Goal: Transaction & Acquisition: Book appointment/travel/reservation

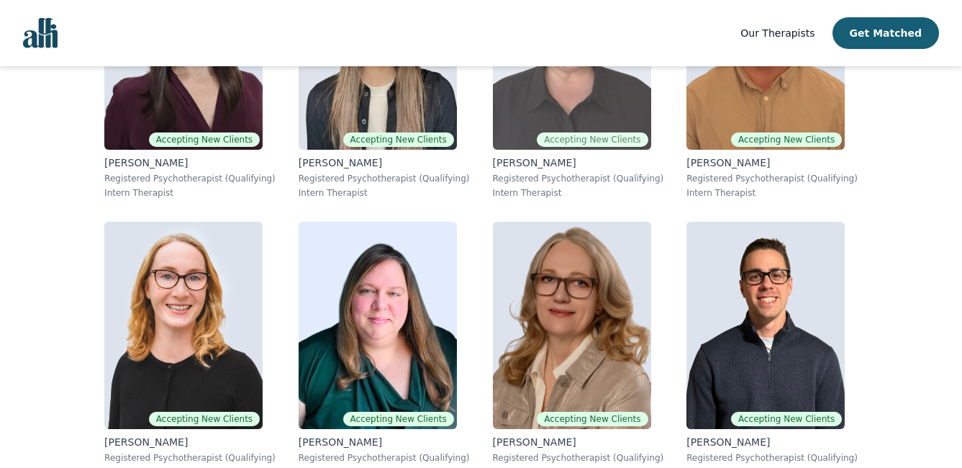
scroll to position [1655, 0]
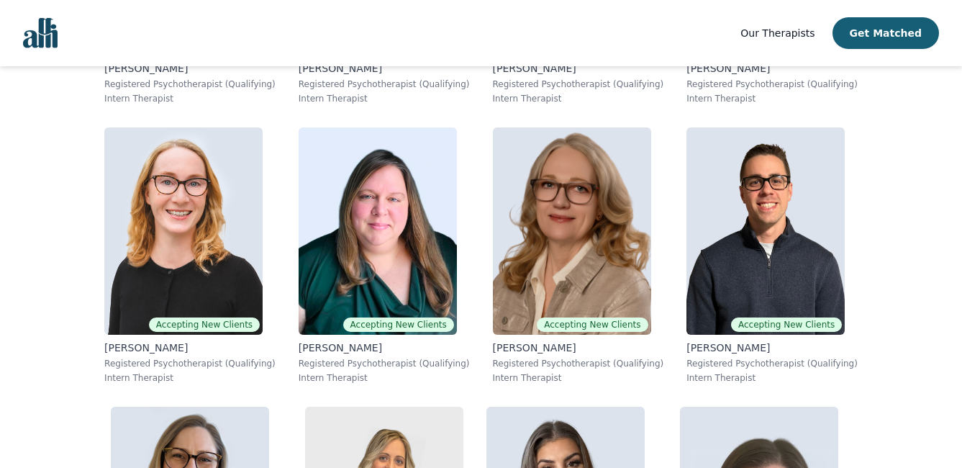
click at [591, 257] on img at bounding box center [572, 230] width 158 height 207
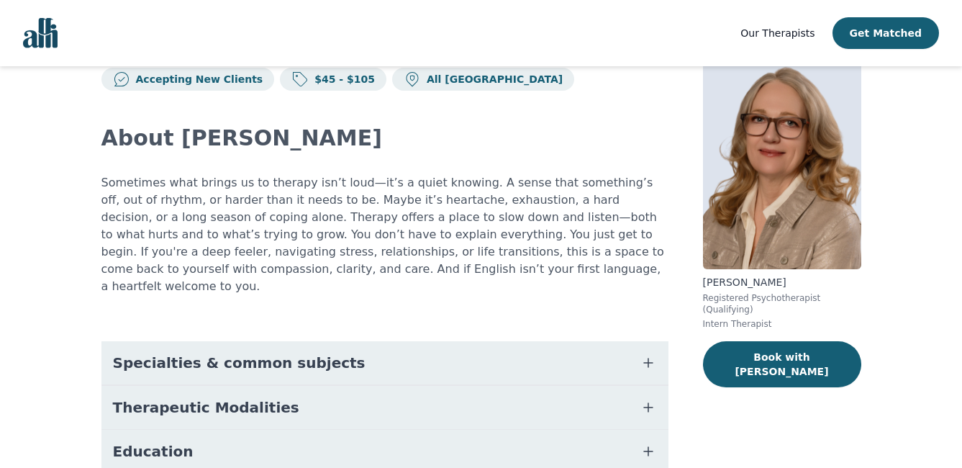
scroll to position [12, 0]
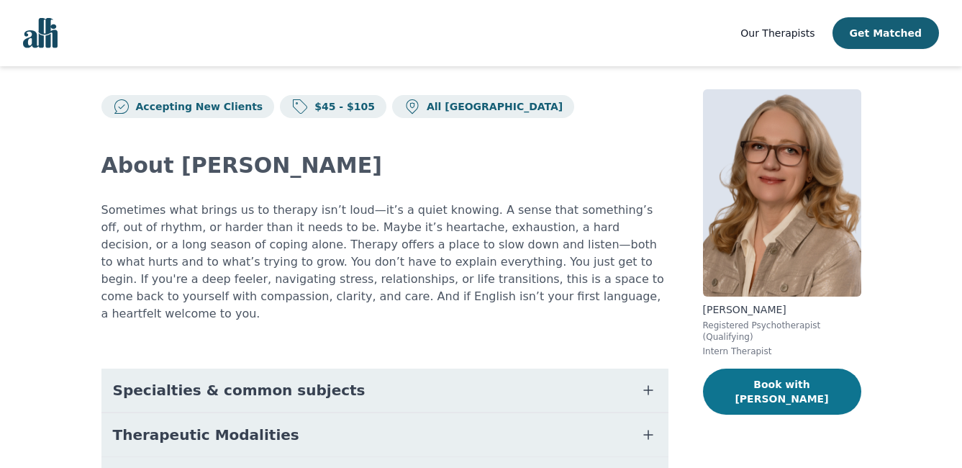
click at [772, 368] on button "Book with [PERSON_NAME]" at bounding box center [782, 391] width 158 height 46
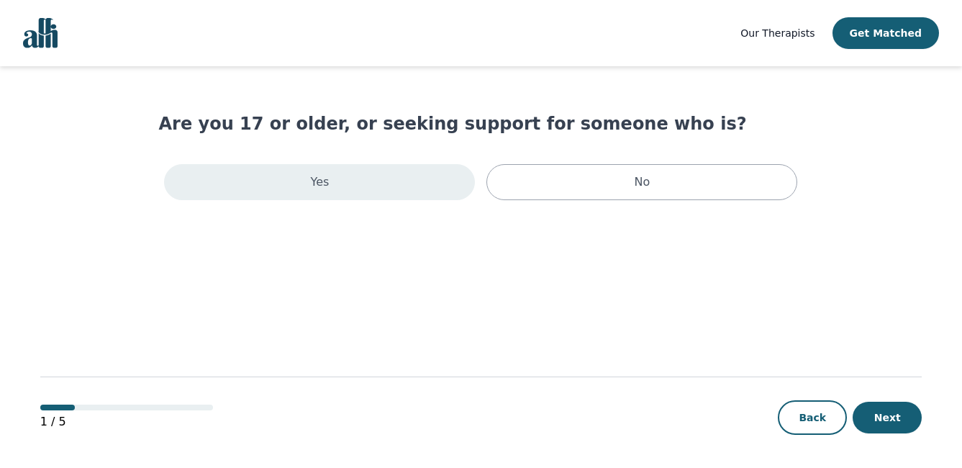
click at [377, 195] on div "Yes" at bounding box center [319, 182] width 311 height 36
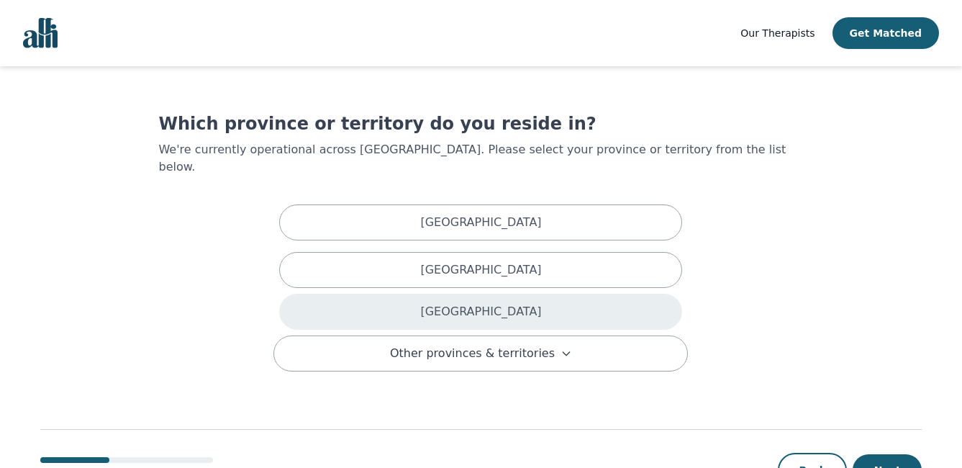
click at [517, 304] on div "[GEOGRAPHIC_DATA]" at bounding box center [480, 312] width 403 height 36
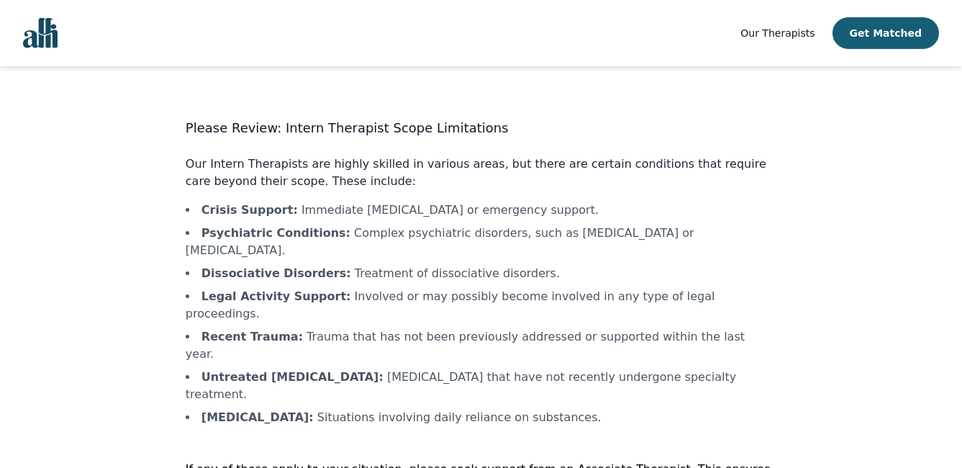
scroll to position [27, 0]
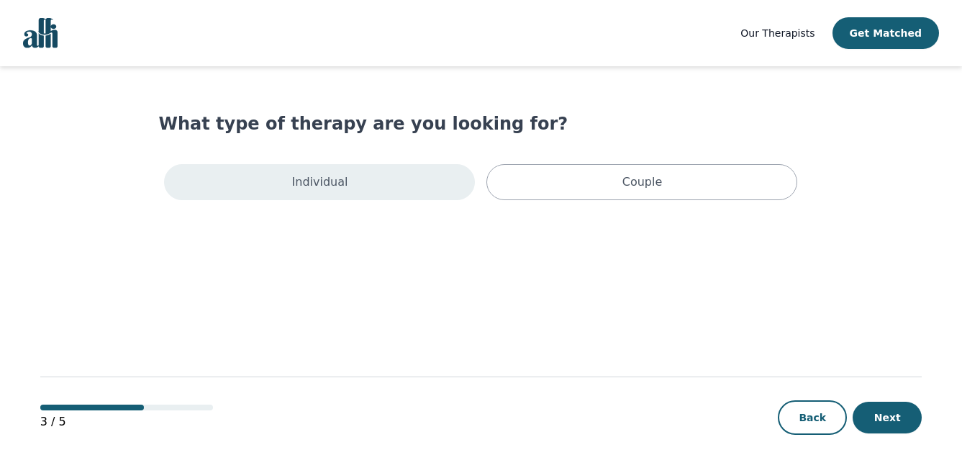
click at [259, 185] on div "Individual" at bounding box center [319, 182] width 311 height 36
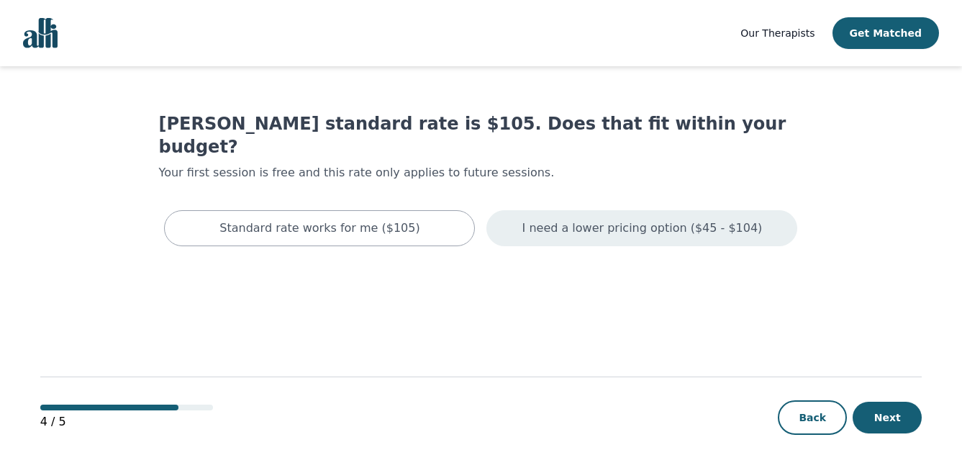
click at [696, 219] on p "I need a lower pricing option ($45 - $104)" at bounding box center [642, 227] width 240 height 17
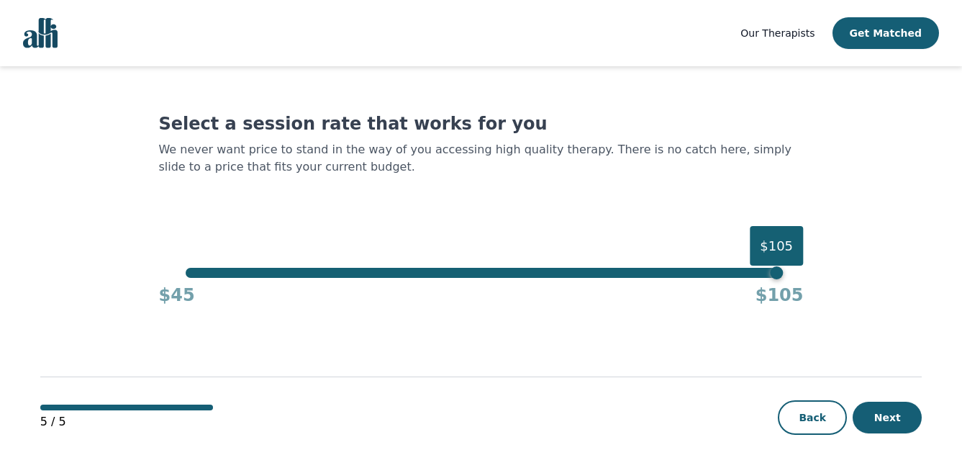
click at [186, 273] on div "$105" at bounding box center [481, 273] width 591 height 10
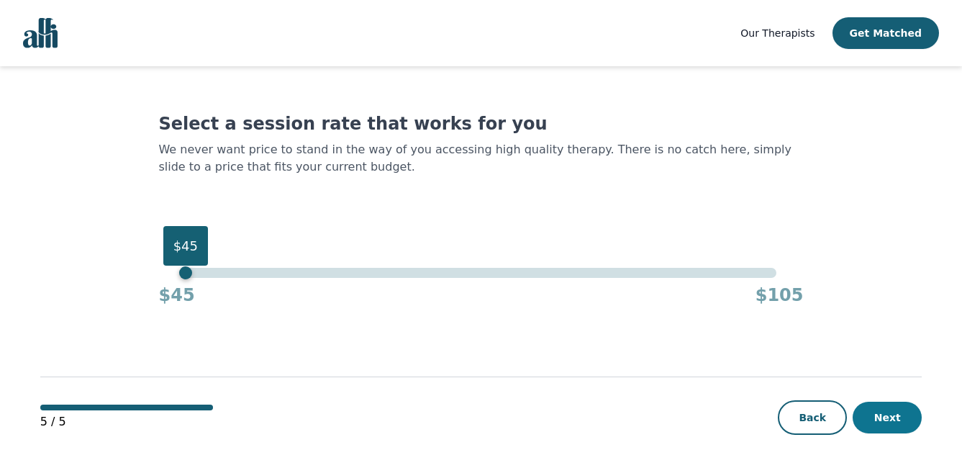
click at [893, 426] on button "Next" at bounding box center [887, 418] width 69 height 32
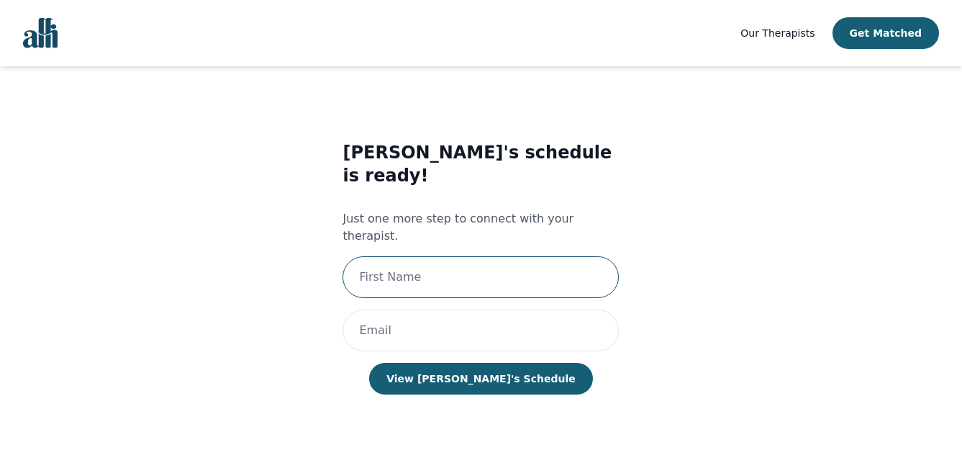
click at [577, 256] on input "text" at bounding box center [481, 277] width 276 height 42
type input "t"
type input "[PERSON_NAME]"
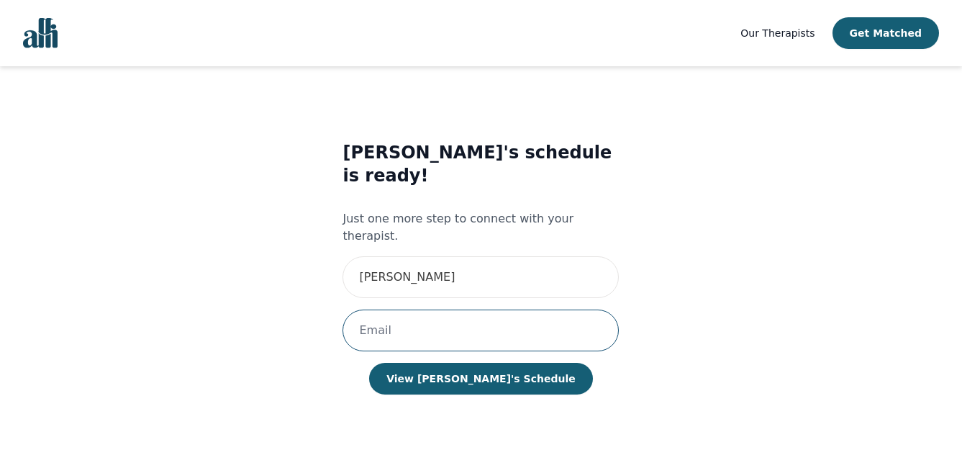
click at [438, 309] on input "email" at bounding box center [481, 330] width 276 height 42
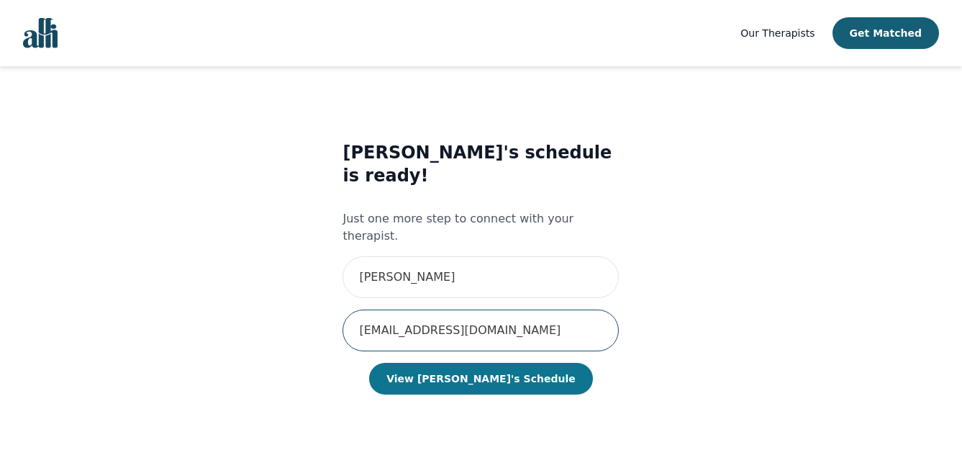
type input "[EMAIL_ADDRESS][DOMAIN_NAME]"
click at [476, 363] on button "View [PERSON_NAME]'s Schedule" at bounding box center [480, 379] width 223 height 32
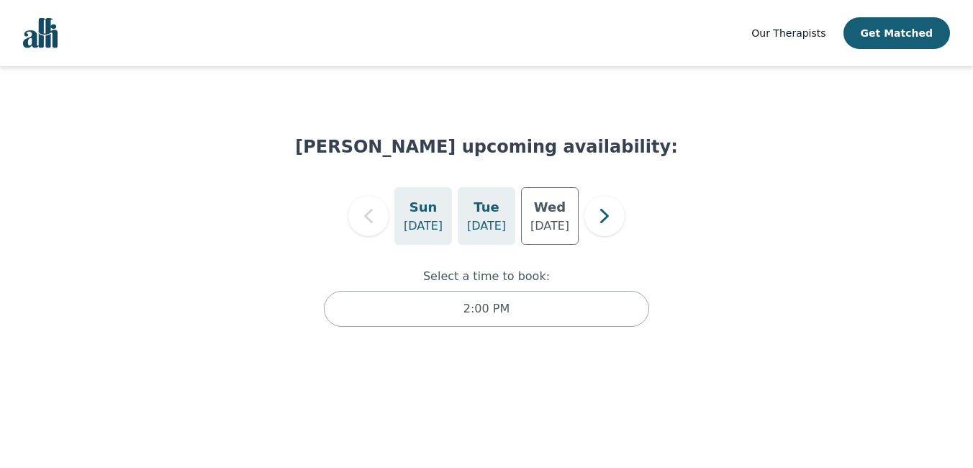
click at [474, 230] on p "[DATE]" at bounding box center [486, 225] width 39 height 17
click at [538, 230] on p "[DATE]" at bounding box center [549, 225] width 39 height 17
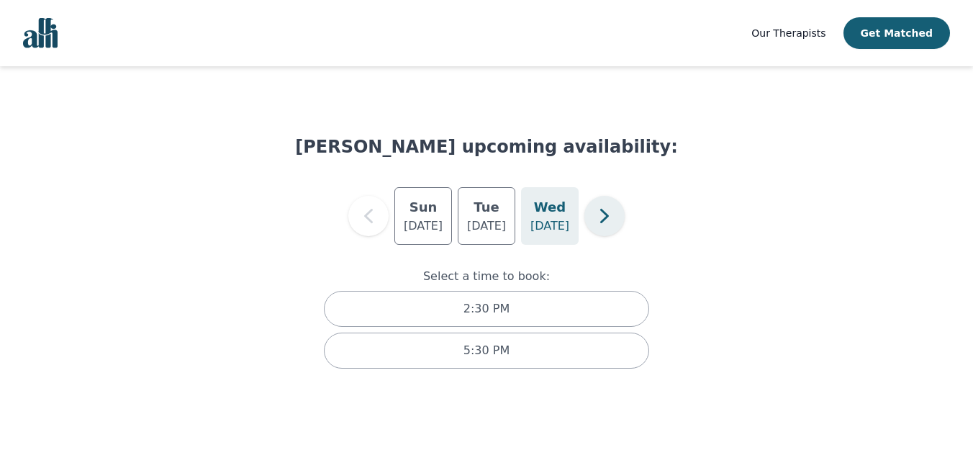
click at [602, 217] on icon "button" at bounding box center [604, 216] width 29 height 29
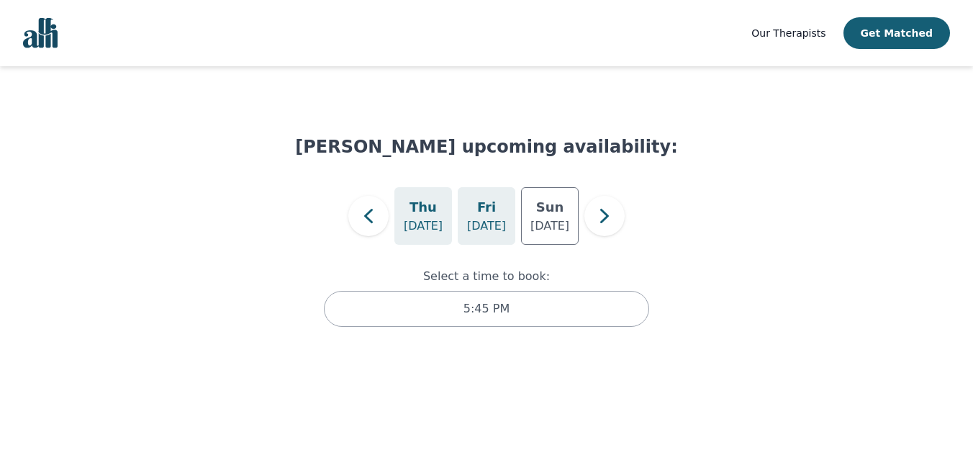
click at [494, 202] on div "[DATE]" at bounding box center [487, 216] width 58 height 58
click at [559, 228] on p "[DATE]" at bounding box center [549, 225] width 39 height 17
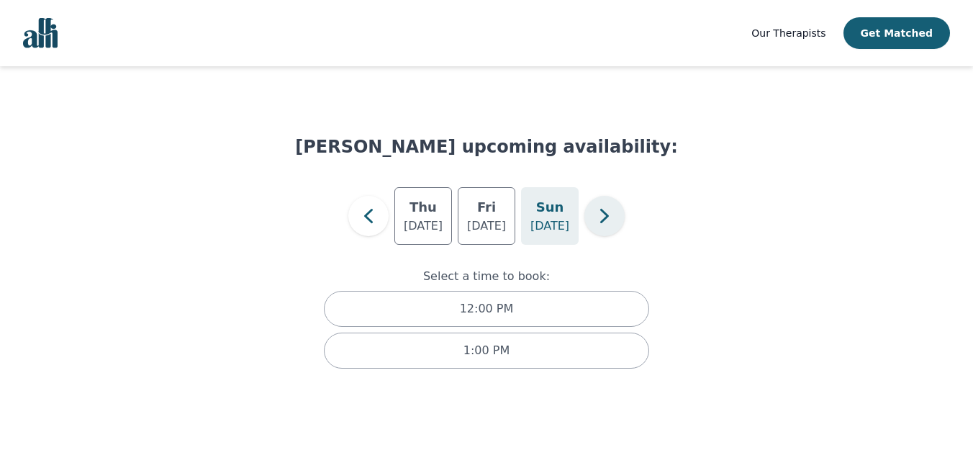
click at [605, 218] on icon "button" at bounding box center [604, 216] width 9 height 14
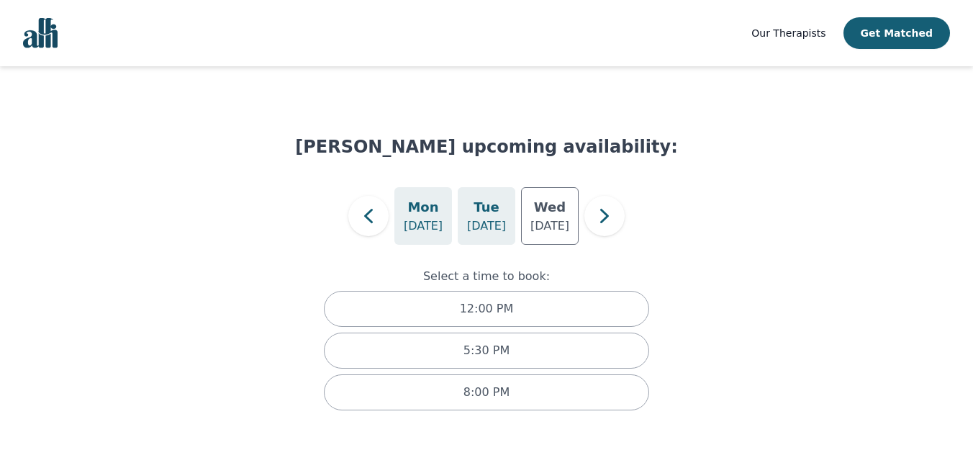
click at [500, 219] on p "[DATE]" at bounding box center [486, 225] width 39 height 17
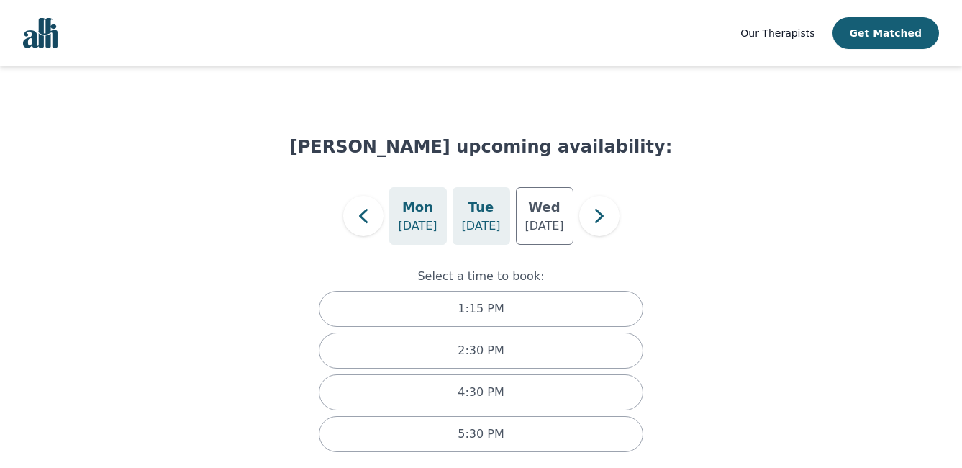
click at [429, 219] on p "[DATE]" at bounding box center [417, 225] width 39 height 17
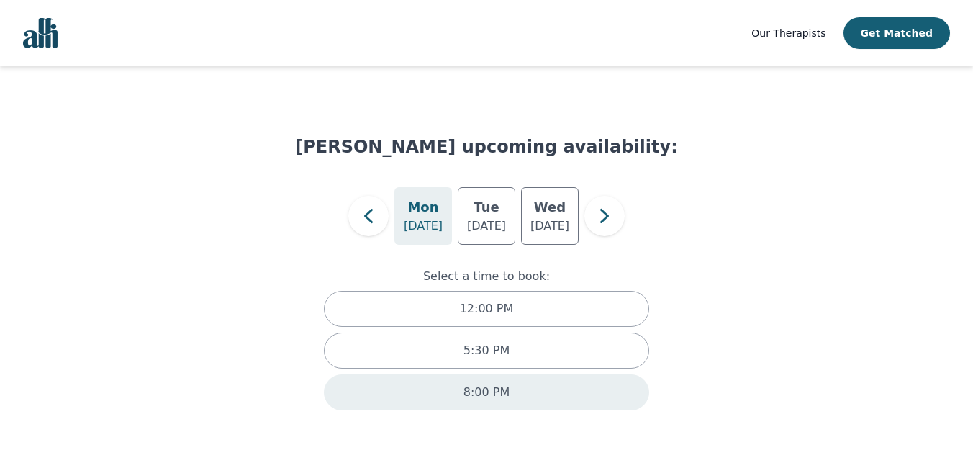
click at [520, 402] on div "8:00 PM" at bounding box center [486, 392] width 325 height 36
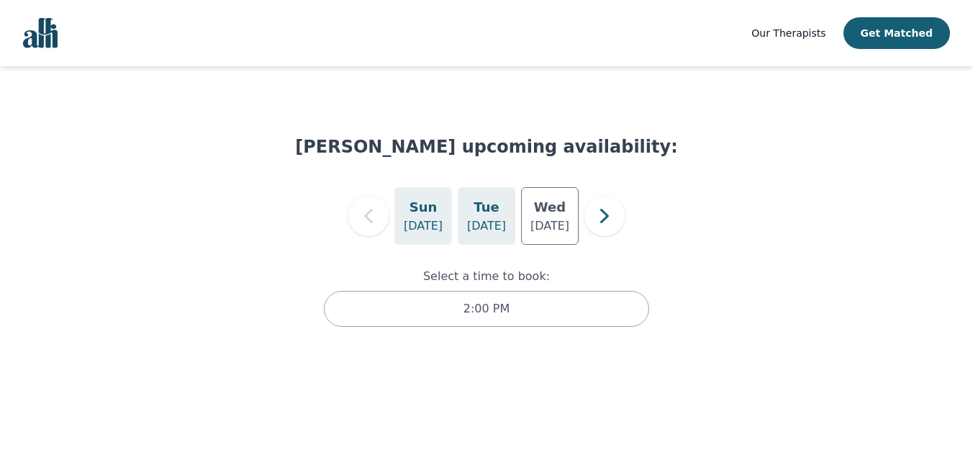
click at [488, 225] on p "[DATE]" at bounding box center [486, 225] width 39 height 17
click at [599, 224] on icon "button" at bounding box center [604, 216] width 29 height 29
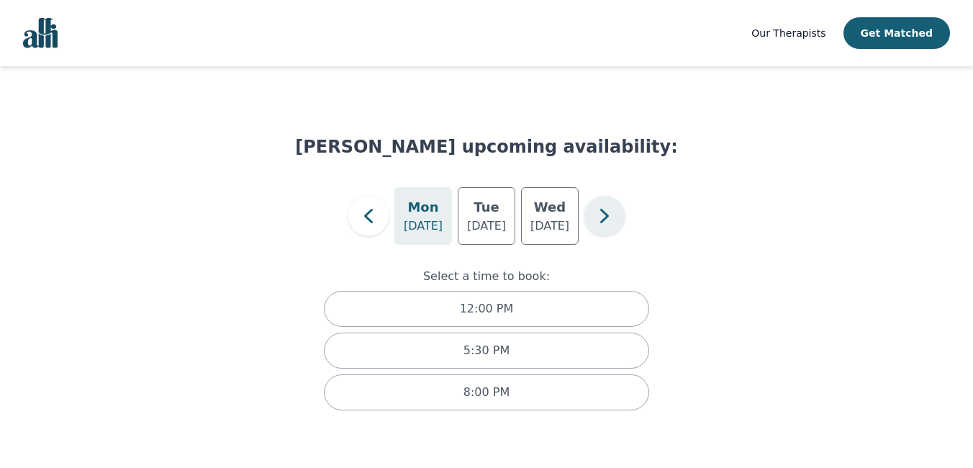
click at [605, 219] on icon "button" at bounding box center [604, 216] width 9 height 14
click at [468, 213] on div "[DATE]" at bounding box center [487, 216] width 58 height 58
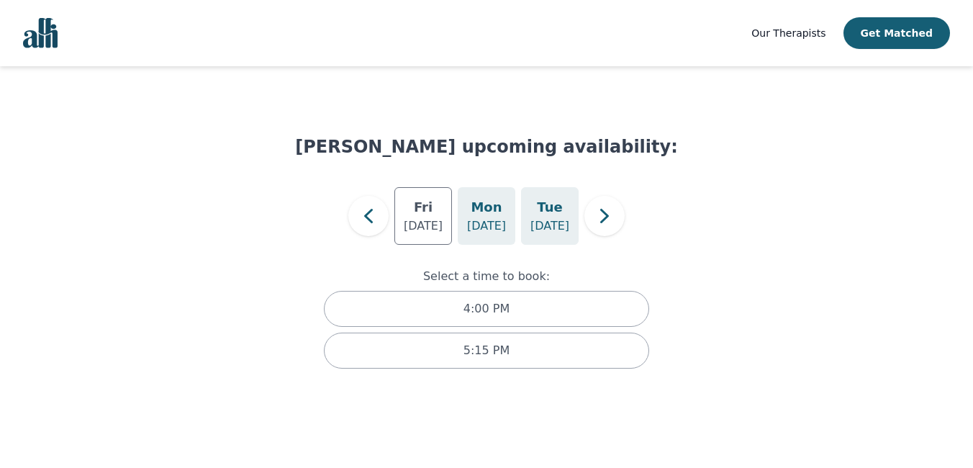
click at [536, 212] on div "[DATE]" at bounding box center [550, 216] width 58 height 58
click at [602, 214] on icon "button" at bounding box center [604, 216] width 29 height 29
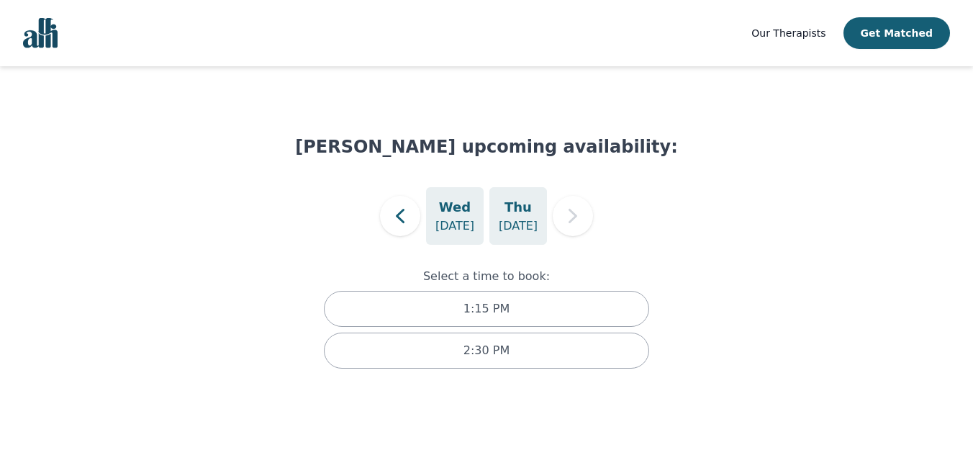
click at [528, 216] on h5 "Thu" at bounding box center [517, 207] width 27 height 20
